Goal: Task Accomplishment & Management: Use online tool/utility

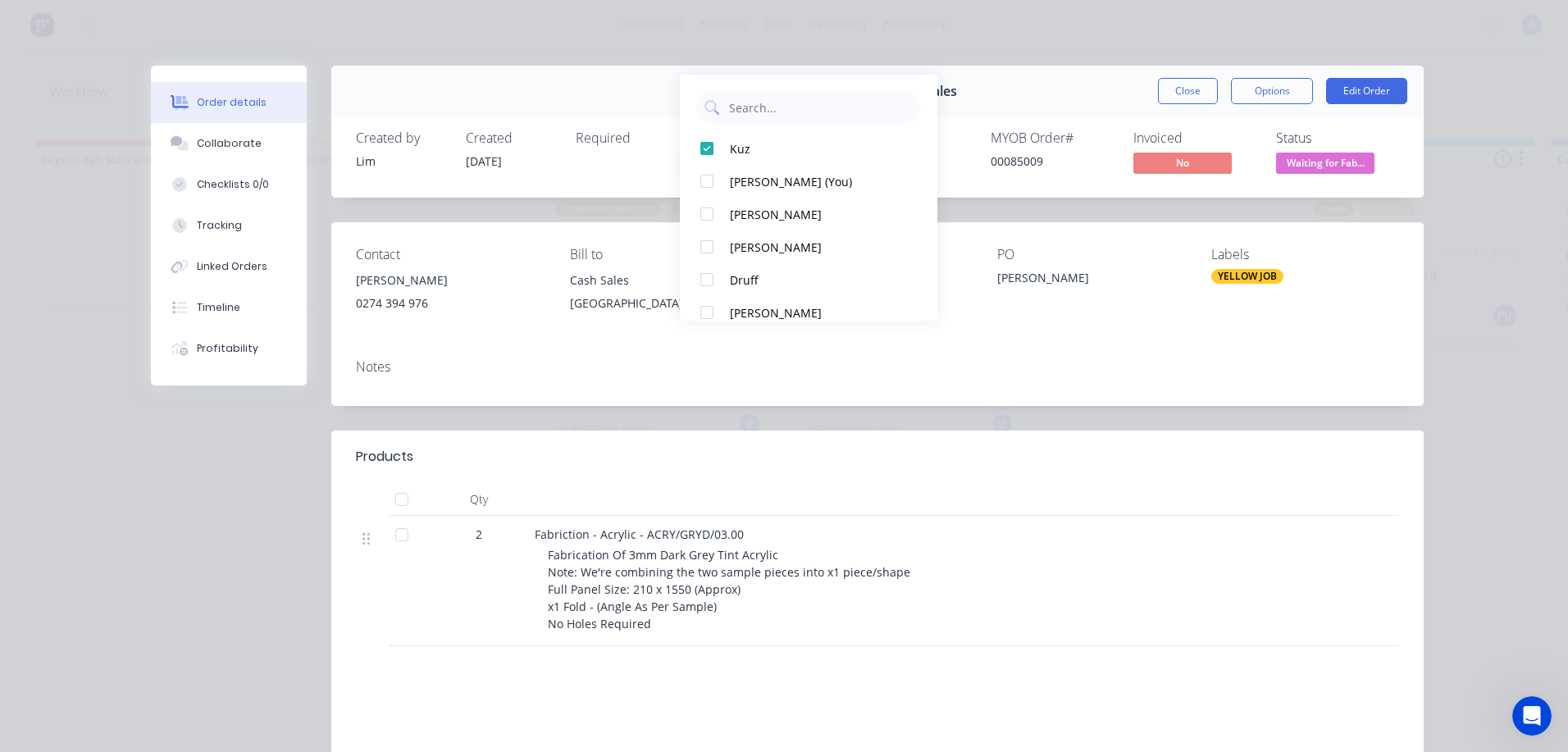
scroll to position [107, 0]
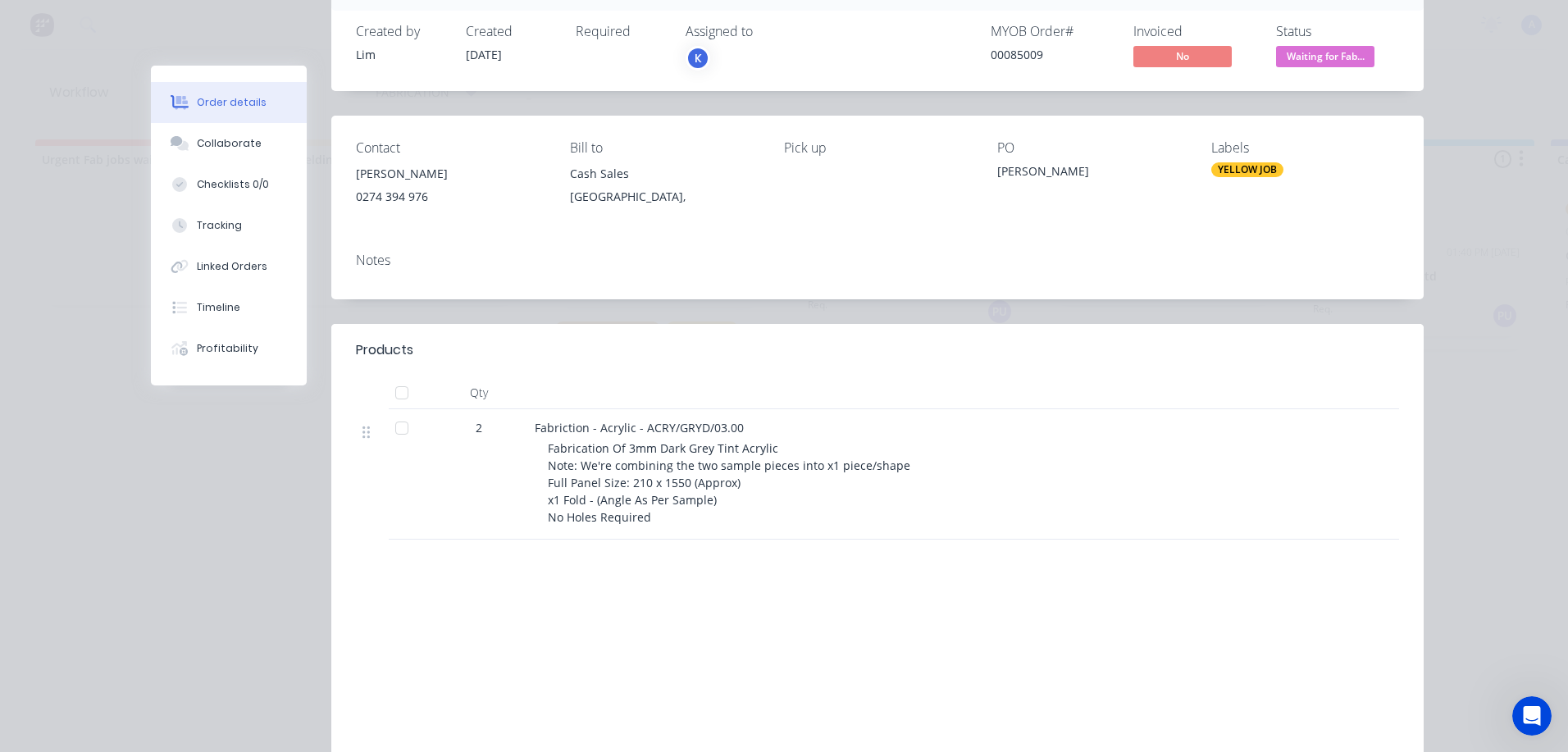
click at [1097, 591] on div "Products Qty 2 Fabriction - Acrylic - ACRY/GRYD/03.00 Fabrication Of 3mm Dark G…" at bounding box center [877, 565] width 1092 height 483
click at [1002, 34] on div "MYOB Order #" at bounding box center [1051, 31] width 123 height 16
click at [139, 544] on div "Order details Collaborate Checklists 0/0 Tracking Linked Orders Timeline Profit…" at bounding box center [784, 395] width 1312 height 873
click at [204, 558] on div "Order #83745 - Cash Sales Close Options Edit Order Created by [PERSON_NAME] Cre…" at bounding box center [787, 395] width 1273 height 873
click at [72, 198] on div "Order details Collaborate Checklists 0/0 Tracking Linked Orders Timeline Profit…" at bounding box center [784, 376] width 1568 height 752
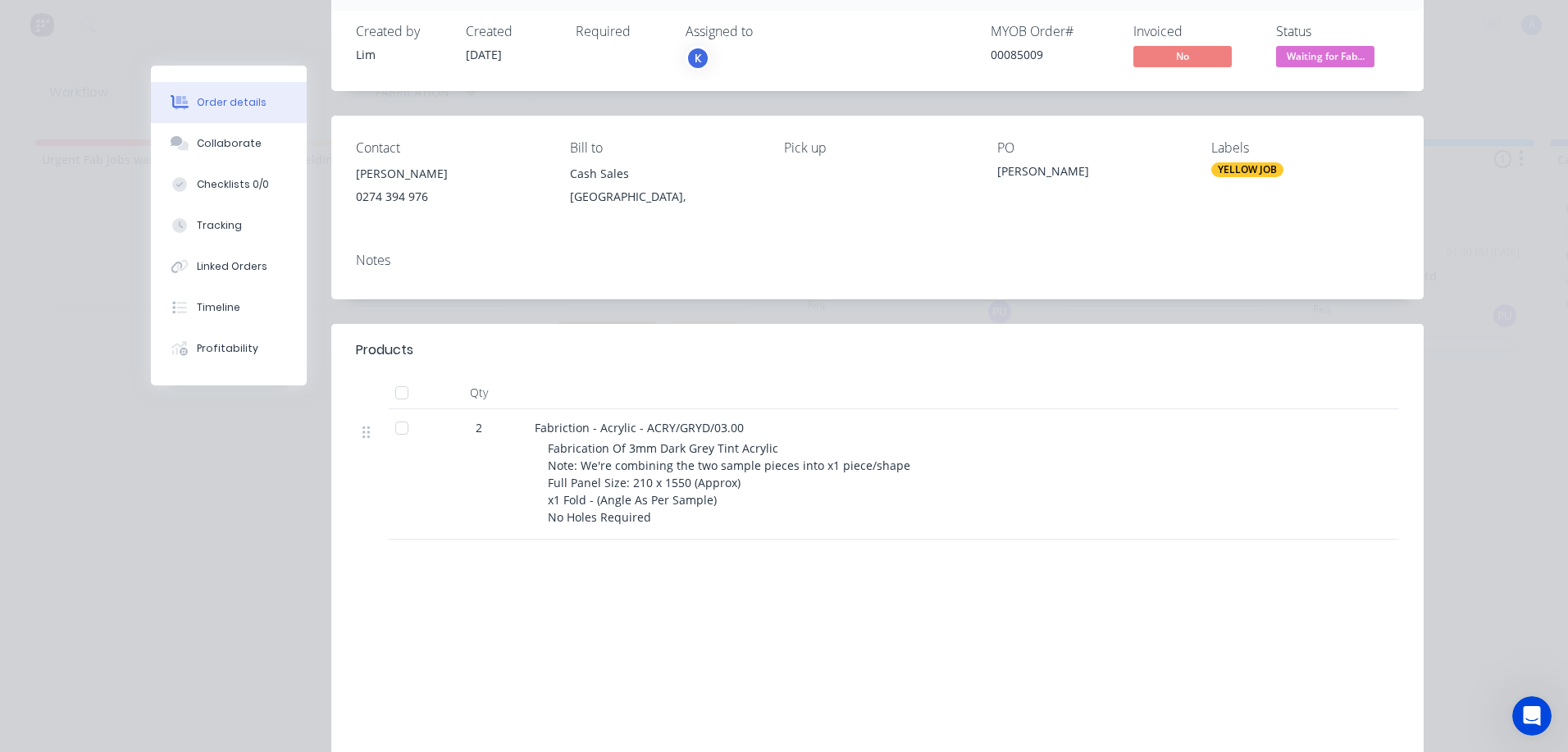
click at [166, 478] on div "Order #83745 - Cash Sales Close Options Edit Order Created by [PERSON_NAME] Cre…" at bounding box center [787, 395] width 1273 height 873
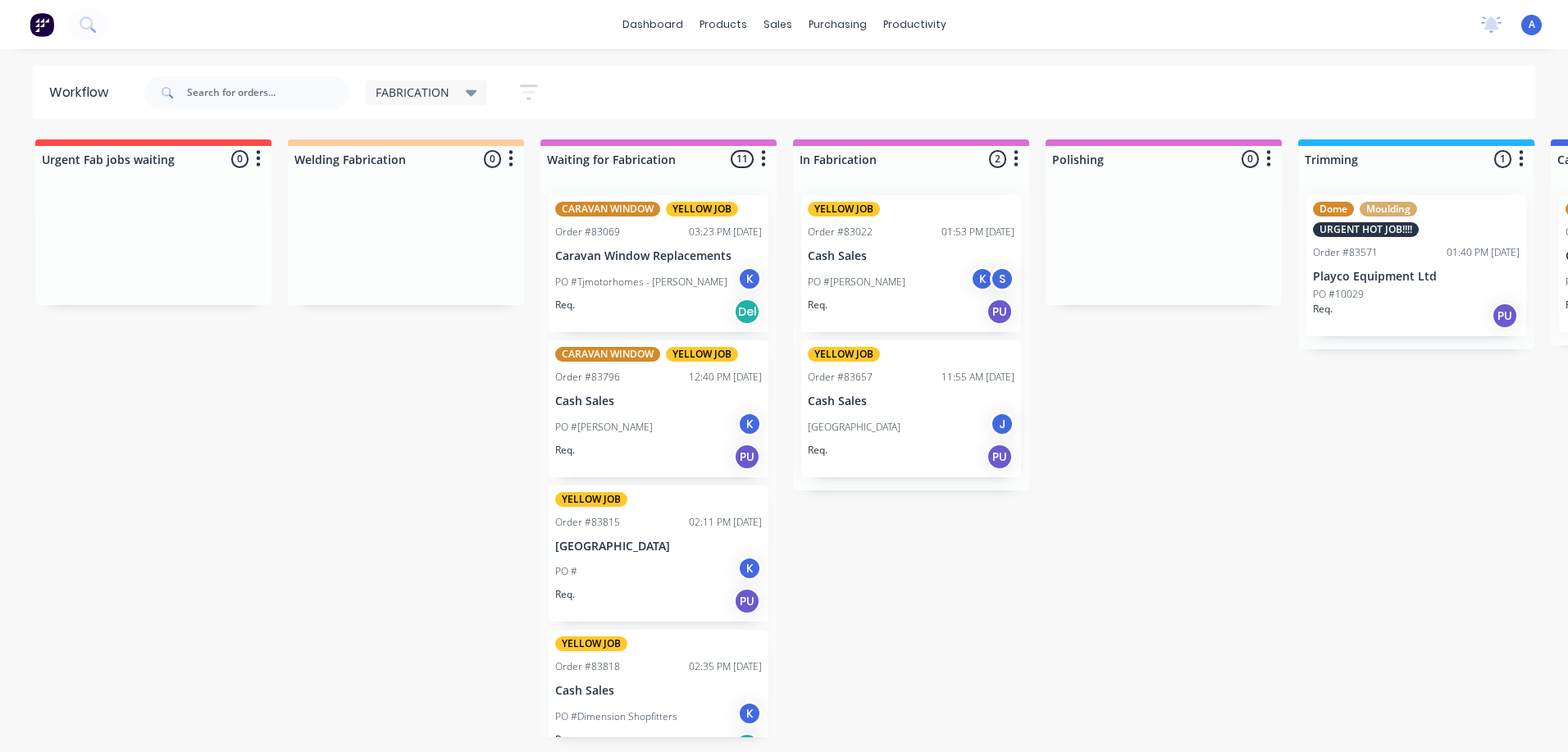
click at [1377, 319] on div "Req. PU" at bounding box center [1416, 316] width 206 height 28
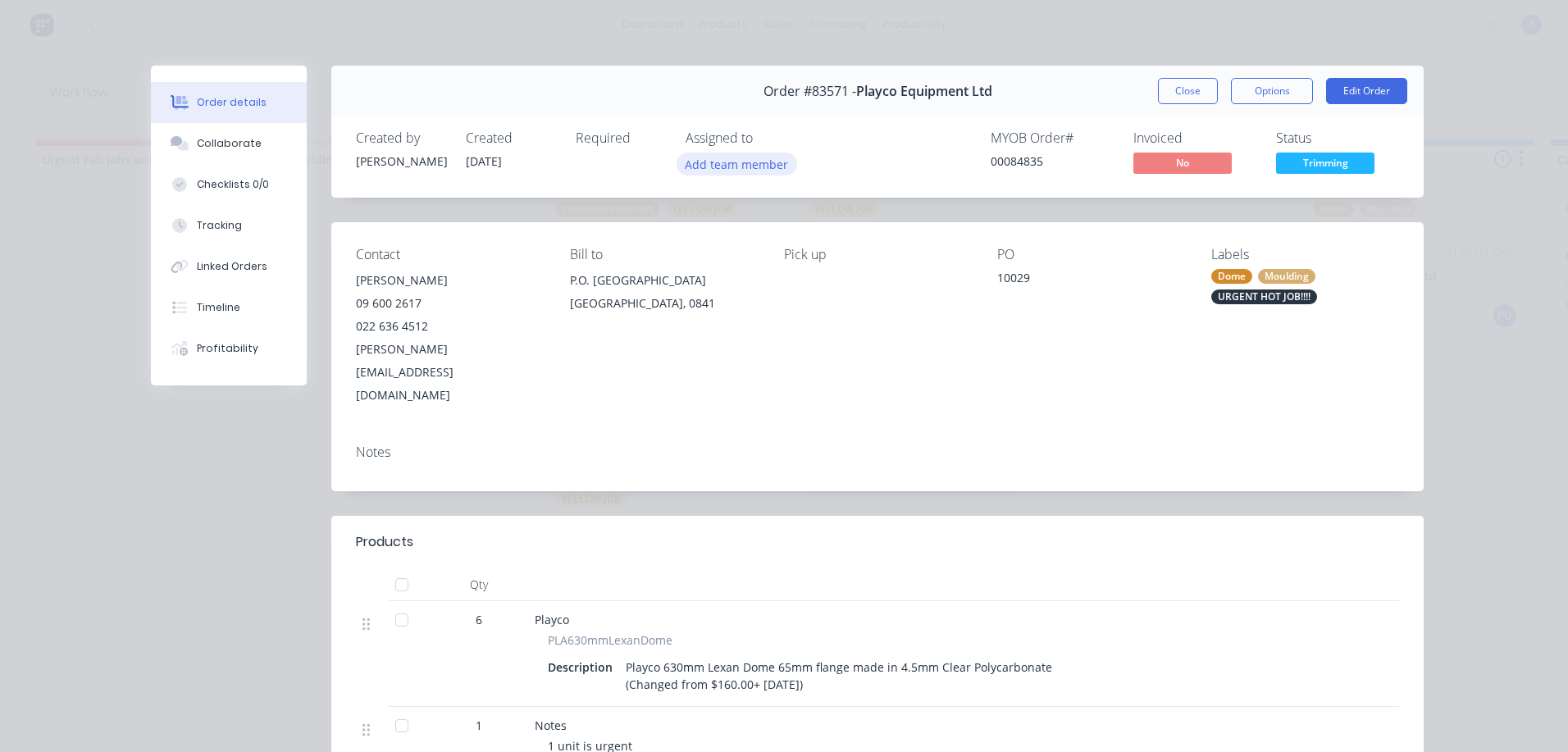
click at [753, 171] on button "Add team member" at bounding box center [737, 163] width 121 height 22
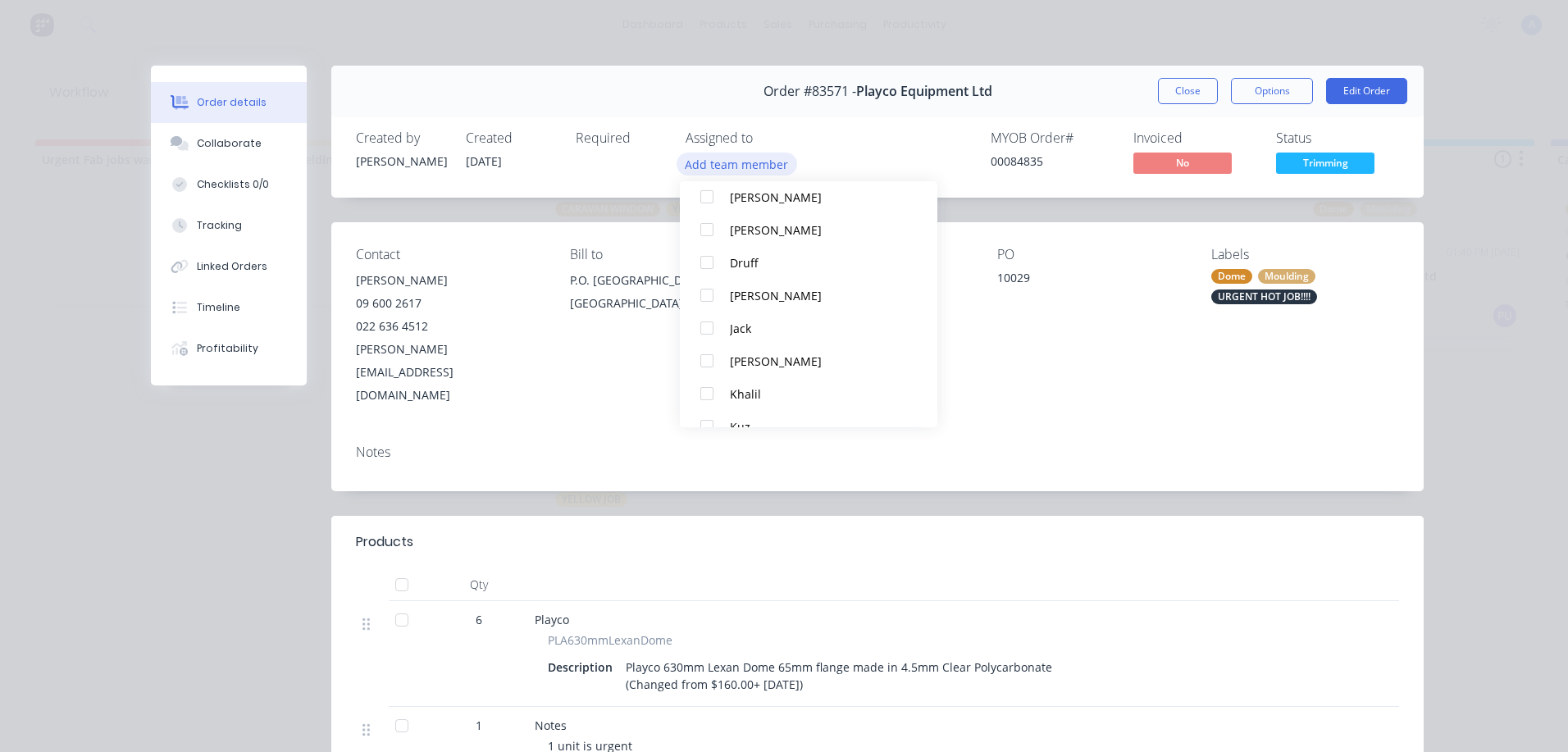
scroll to position [94, 0]
click at [760, 393] on div "Khalil" at bounding box center [816, 391] width 173 height 17
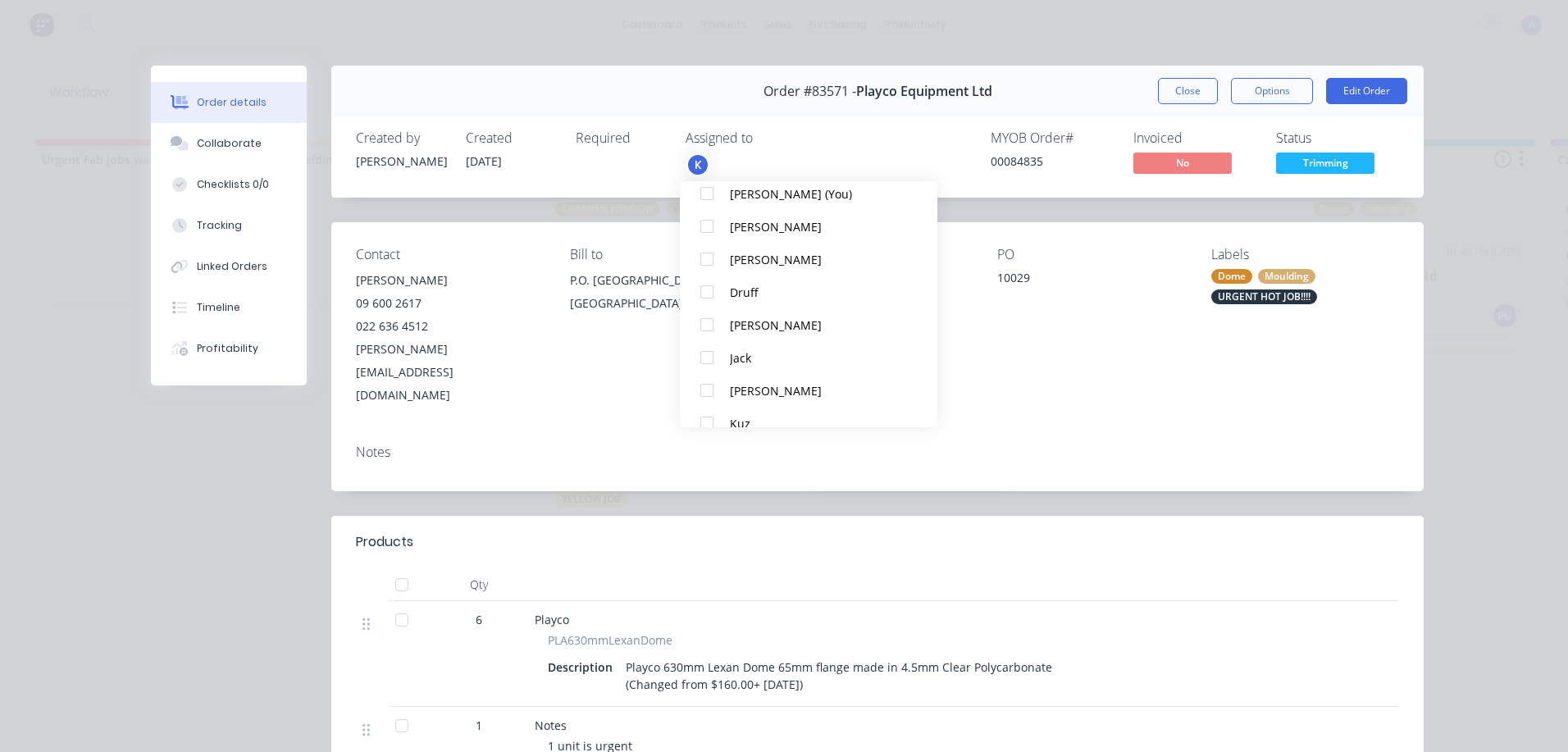
scroll to position [0, 0]
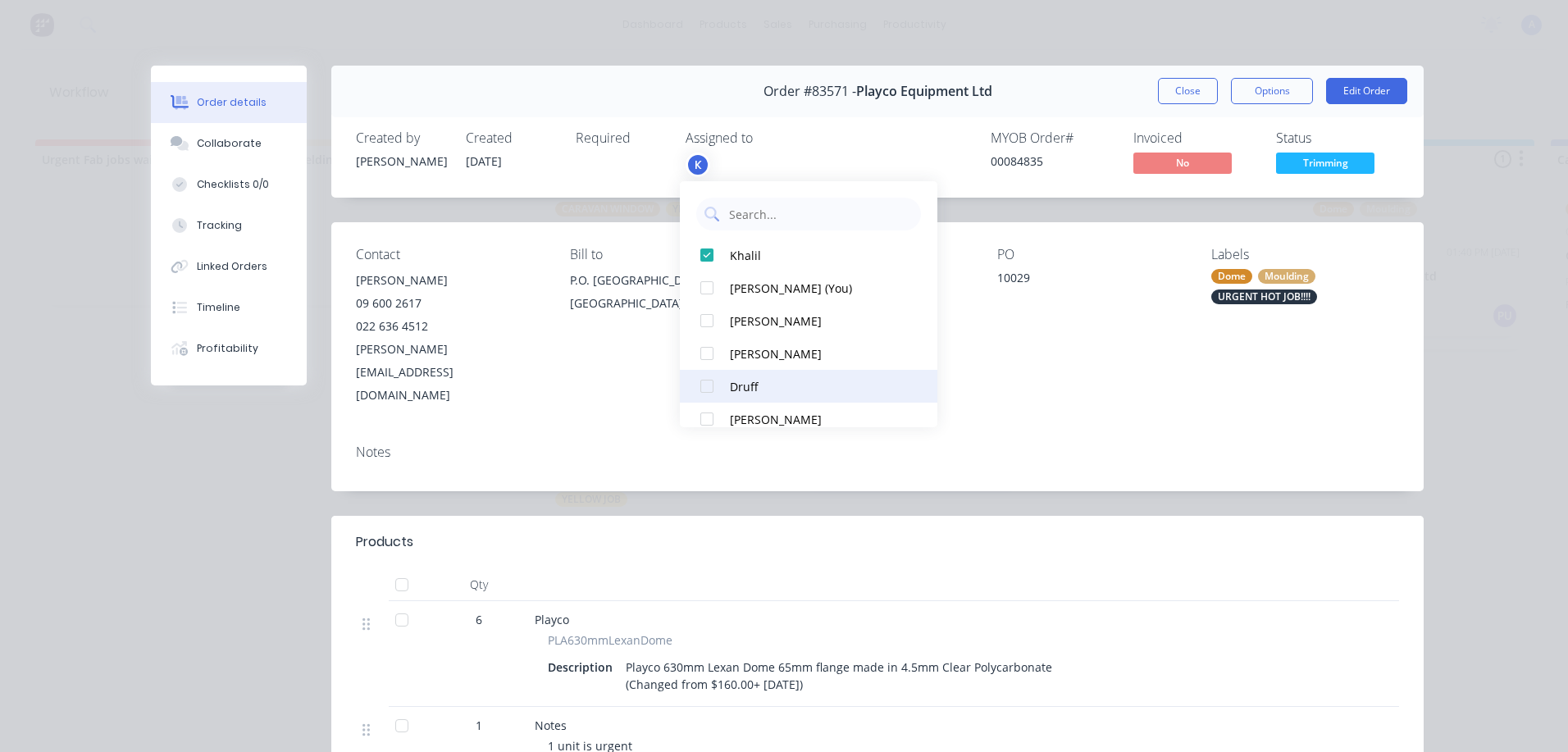
click at [755, 376] on button "Druff" at bounding box center [808, 386] width 258 height 33
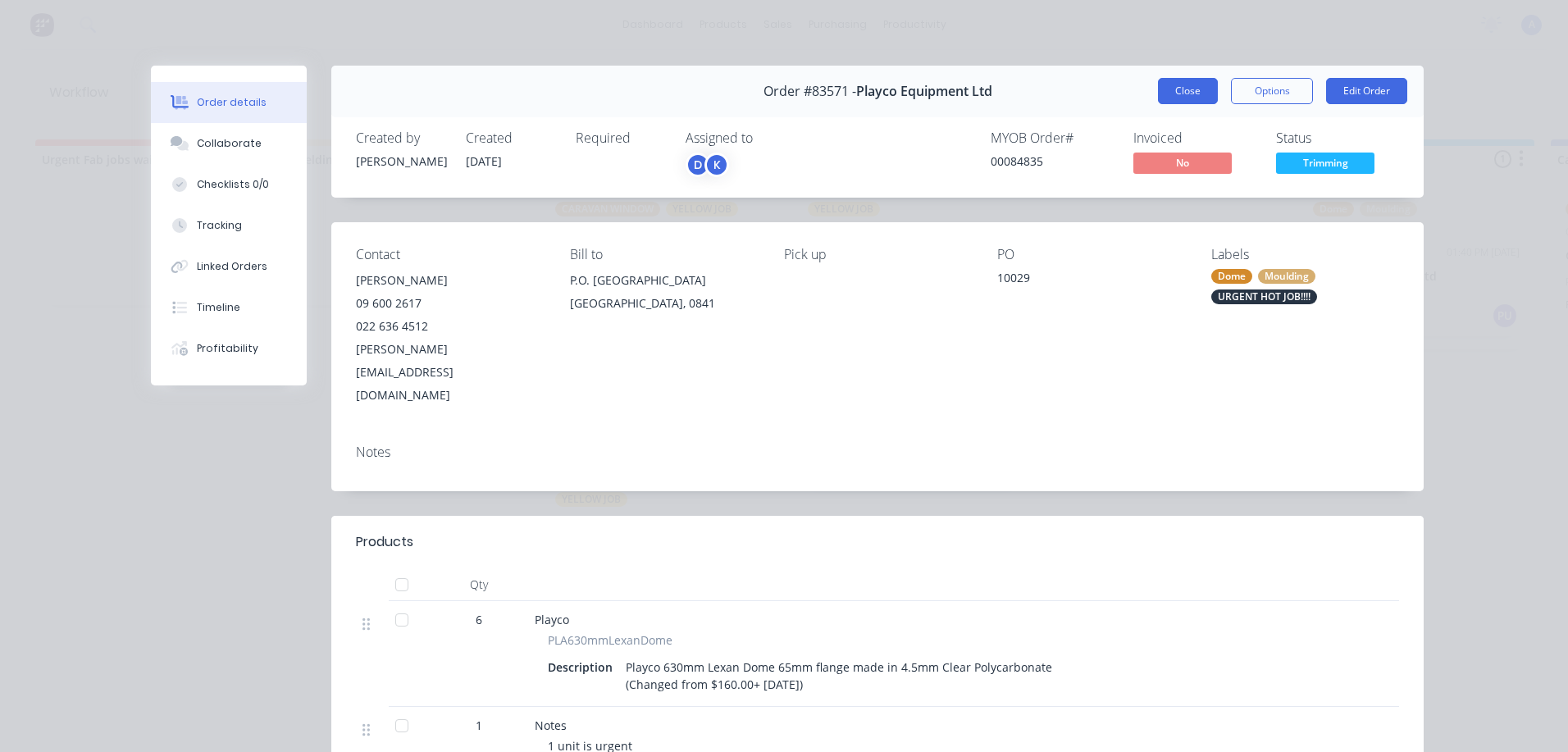
click at [1179, 92] on button "Close" at bounding box center [1188, 91] width 60 height 26
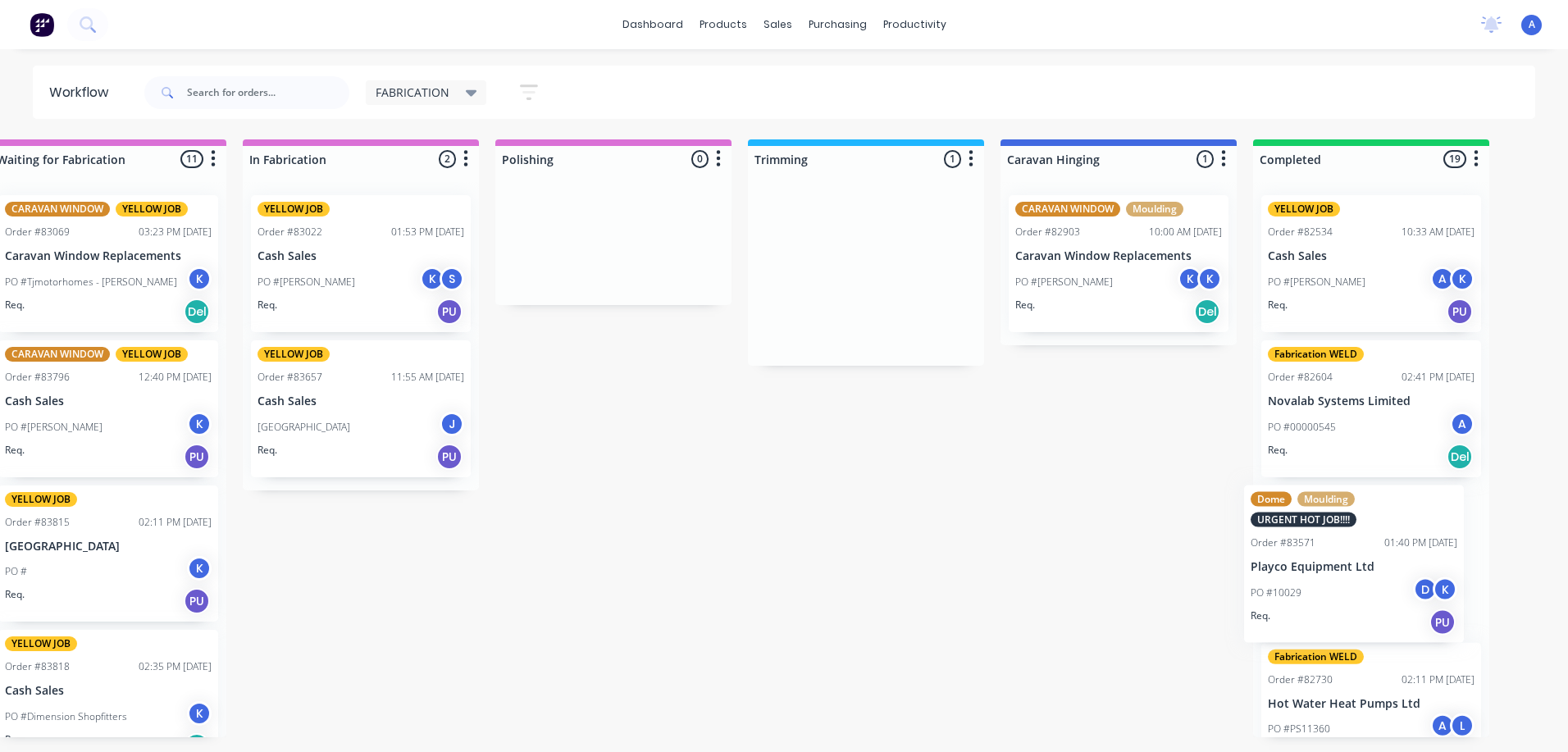
scroll to position [0, 567]
